Goal: Task Accomplishment & Management: Use online tool/utility

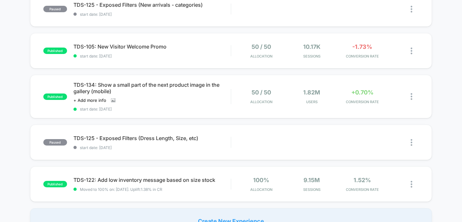
scroll to position [372, 0]
click at [145, 106] on div "TDS-134: Show a small part of the next product image in the gallery (mobile) Cl…" at bounding box center [152, 97] width 158 height 30
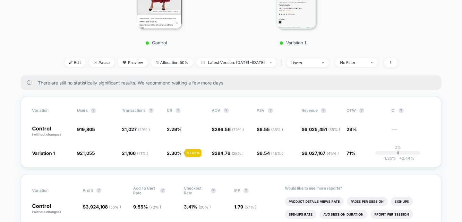
scroll to position [175, 0]
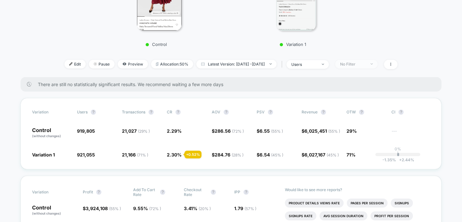
click at [366, 63] on div "No Filter" at bounding box center [353, 64] width 26 height 5
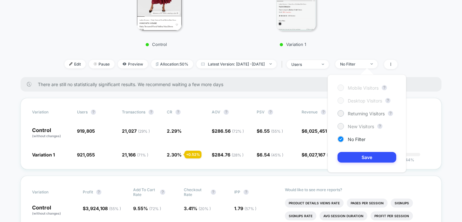
click at [338, 127] on div "New Visitors" at bounding box center [356, 126] width 37 height 6
click at [349, 157] on button "Save" at bounding box center [367, 157] width 59 height 11
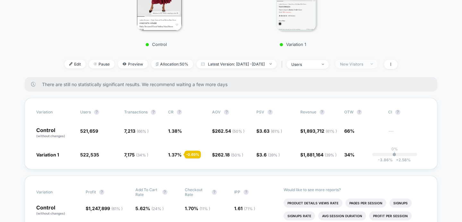
click at [369, 67] on span "New Visitors" at bounding box center [356, 64] width 42 height 9
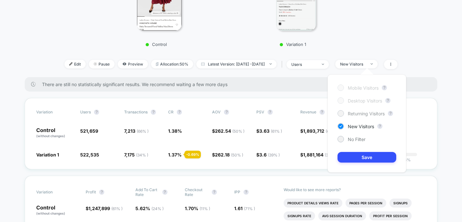
click at [339, 114] on div at bounding box center [340, 113] width 5 height 5
click at [362, 158] on button "Save" at bounding box center [367, 157] width 59 height 11
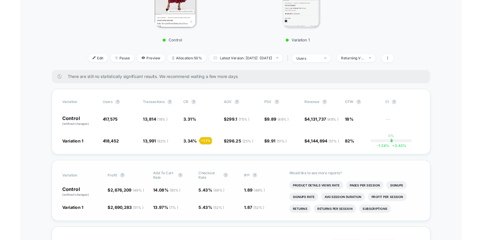
scroll to position [175, 0]
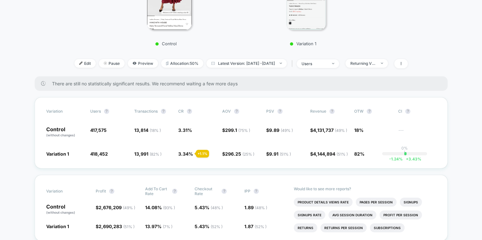
scroll to position [0, 0]
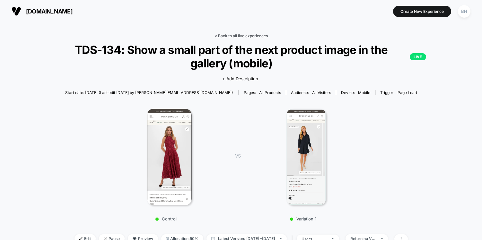
click at [253, 33] on link "< Back to all live experiences" at bounding box center [240, 35] width 53 height 5
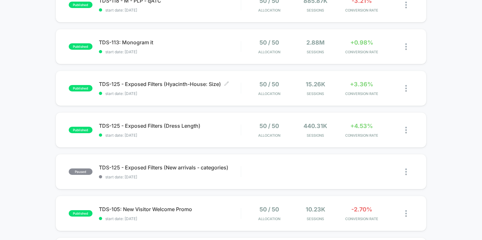
scroll to position [216, 0]
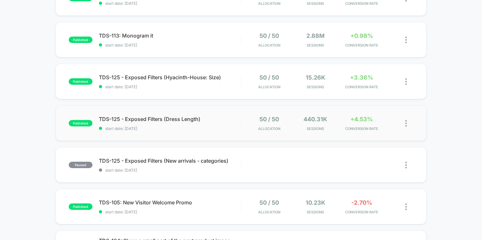
click at [186, 136] on div "published TDS-125 - Exposed Filters (Dress Length) start date: 9/16/2025 50 / 5…" at bounding box center [241, 123] width 371 height 35
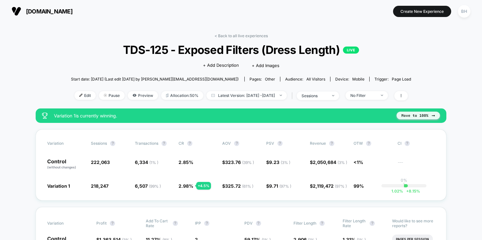
click at [414, 117] on button "Move to 100%" at bounding box center [417, 116] width 43 height 8
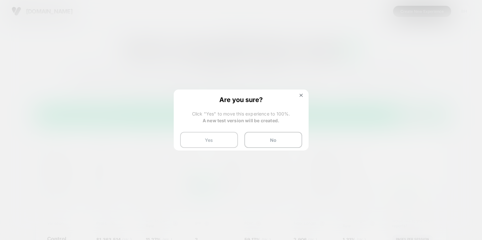
click at [199, 141] on button "Yes" at bounding box center [209, 140] width 58 height 16
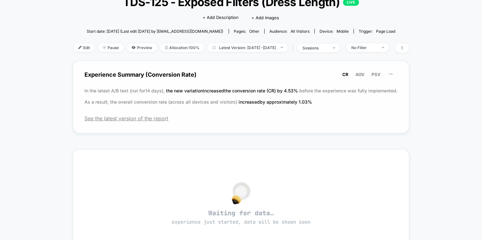
scroll to position [49, 0]
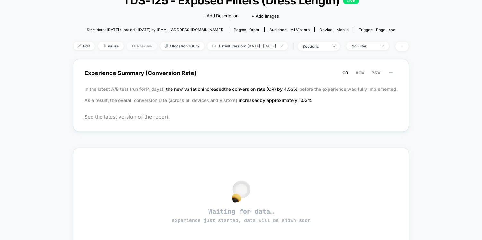
click at [129, 46] on span "Preview" at bounding box center [142, 46] width 30 height 9
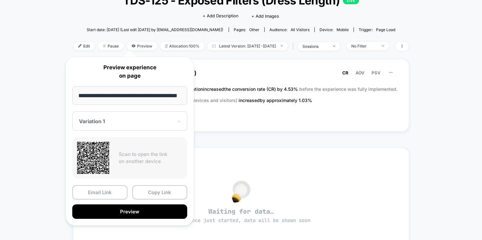
scroll to position [0, 8]
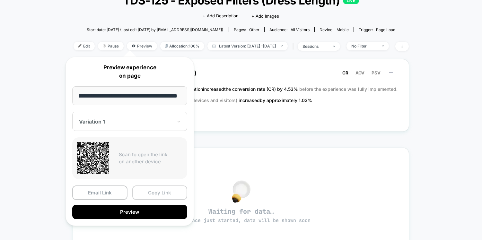
click at [165, 193] on button "Copy Link" at bounding box center [159, 193] width 55 height 14
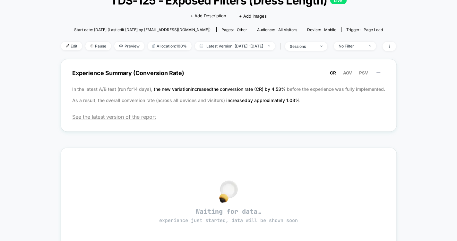
scroll to position [0, 0]
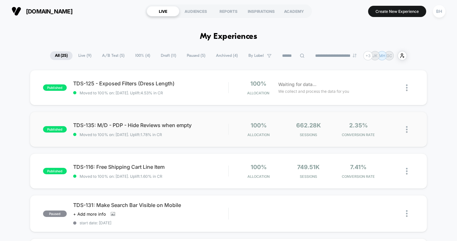
click at [186, 146] on div "published TDS-135: M/D - PDP - Hide Reviews when empty Moved to 100% on: [DATE]…" at bounding box center [229, 129] width 398 height 35
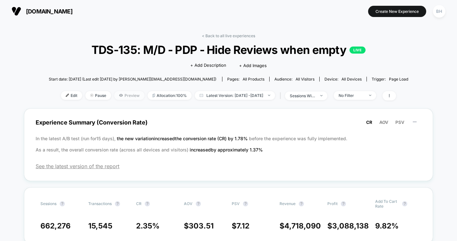
click at [117, 97] on span "Preview" at bounding box center [129, 95] width 30 height 9
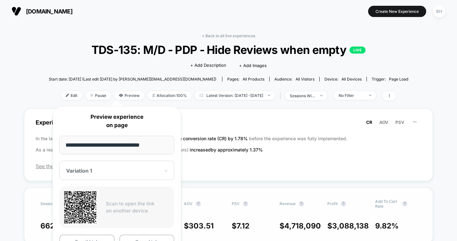
drag, startPoint x: 152, startPoint y: 238, endPoint x: 164, endPoint y: 229, distance: 14.0
click at [152, 238] on button "Copy Link" at bounding box center [146, 242] width 55 height 14
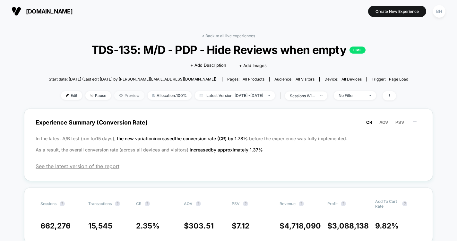
click at [114, 96] on span "Preview" at bounding box center [129, 95] width 30 height 9
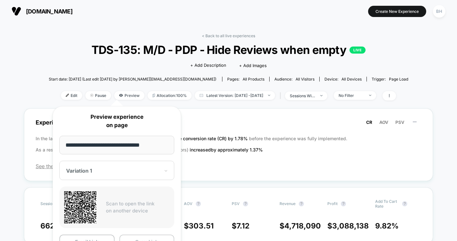
click at [143, 237] on button "Copy Link" at bounding box center [146, 242] width 55 height 14
